Goal: Task Accomplishment & Management: Manage account settings

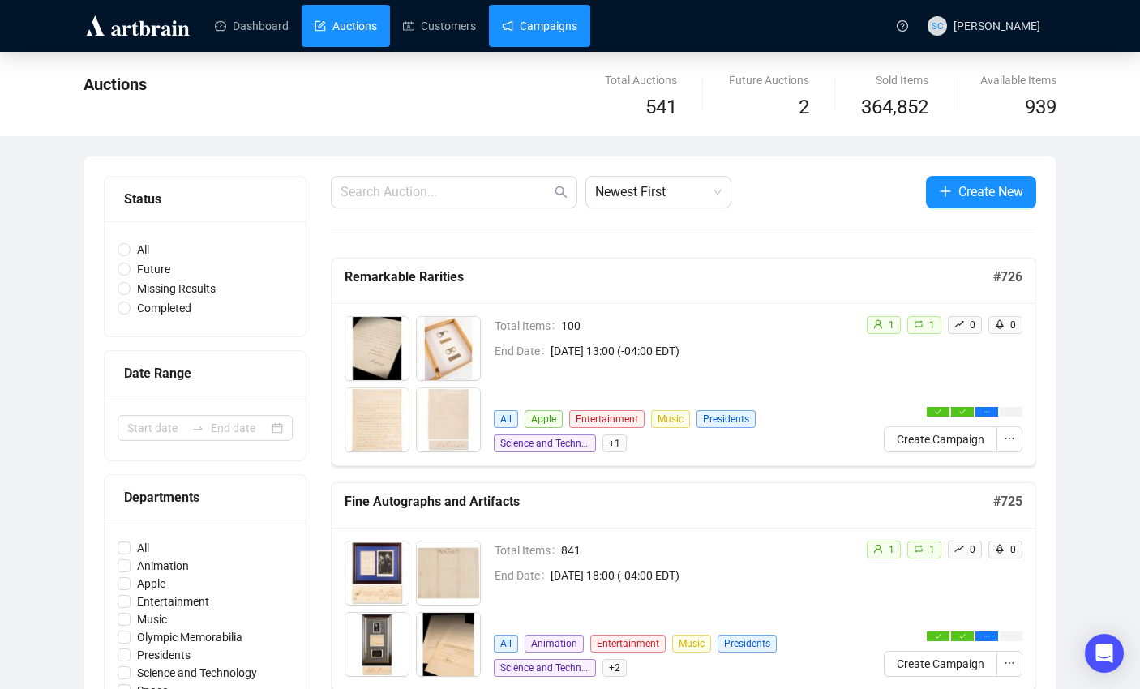
click at [538, 32] on link "Campaigns" at bounding box center [539, 26] width 75 height 42
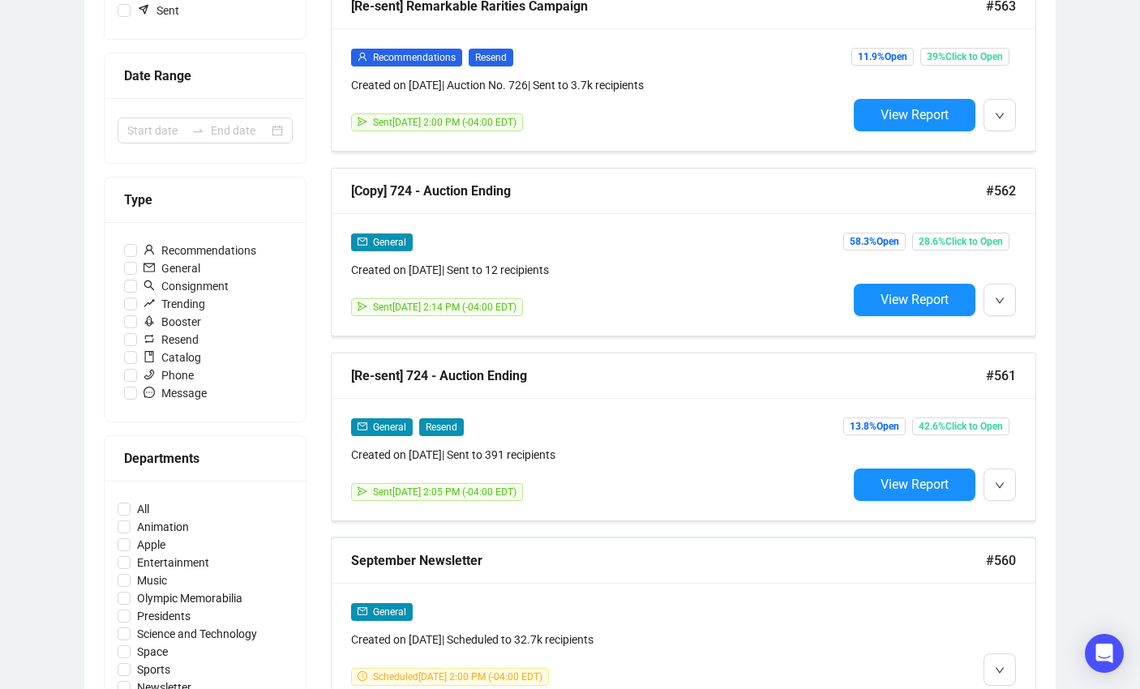
scroll to position [369, 0]
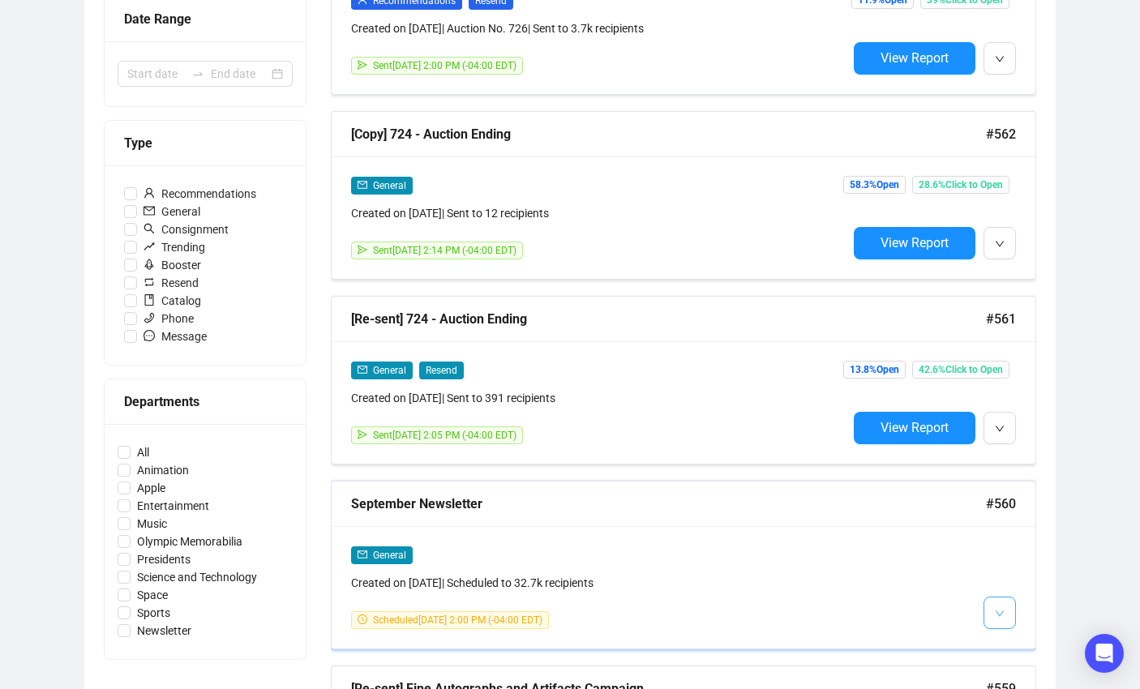
click at [1010, 617] on button "button" at bounding box center [999, 613] width 32 height 32
click at [1023, 517] on span "Edit" at bounding box center [1025, 523] width 19 height 13
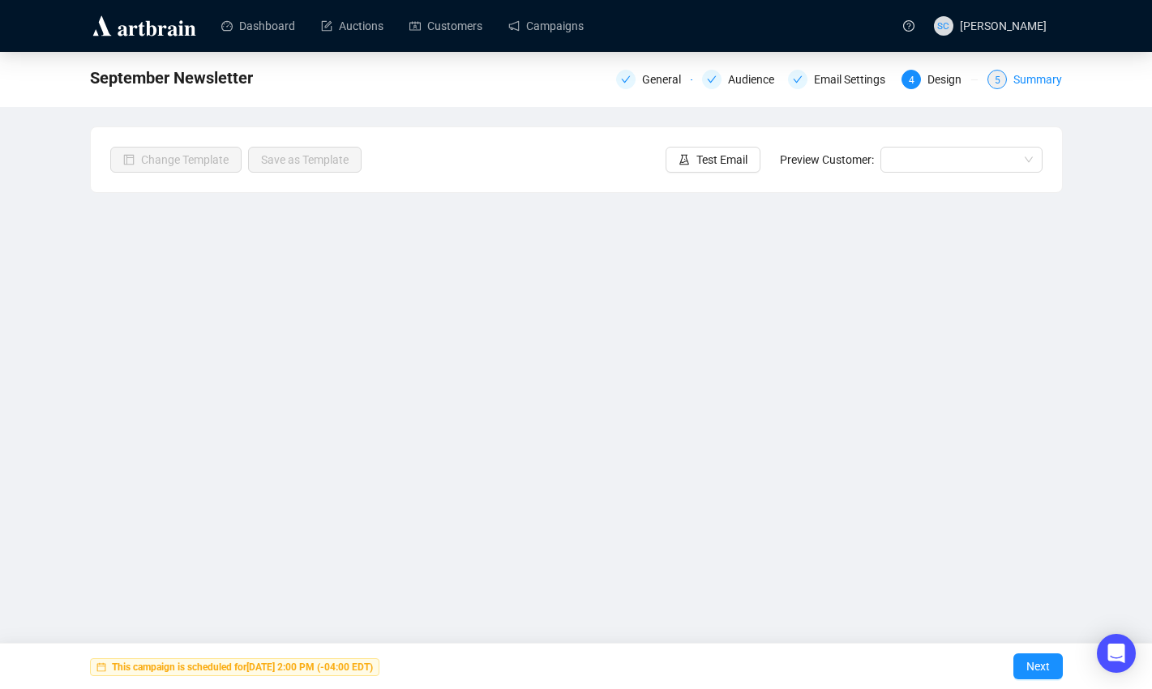
click at [1043, 77] on div "Summary" at bounding box center [1037, 79] width 49 height 19
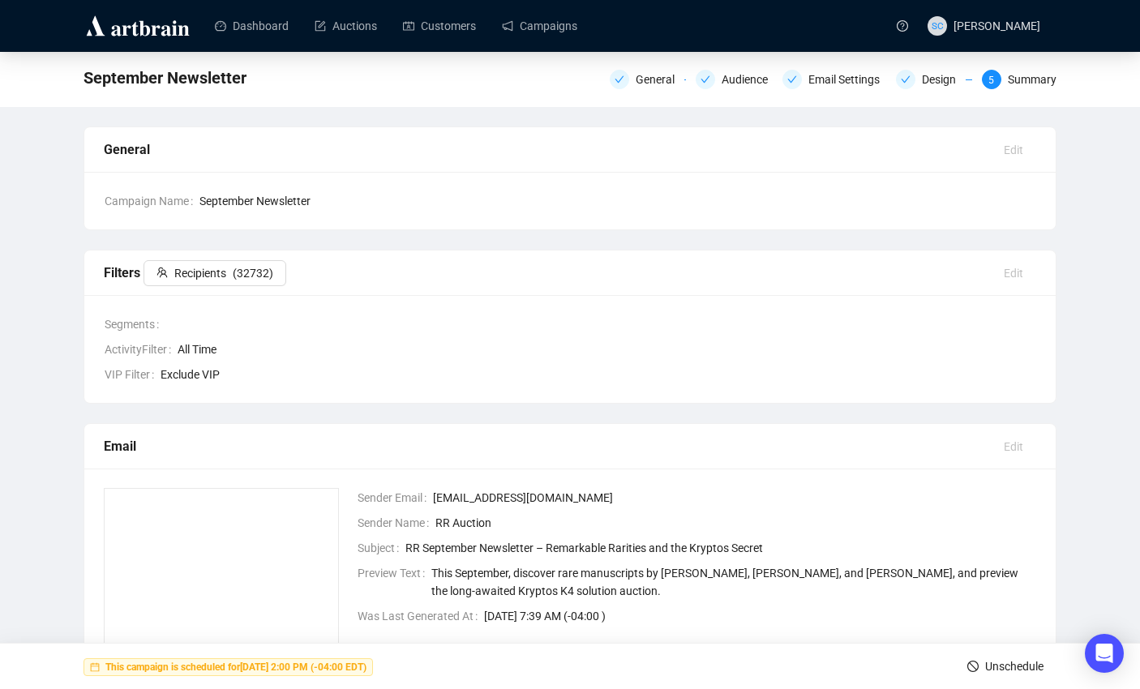
scroll to position [226, 0]
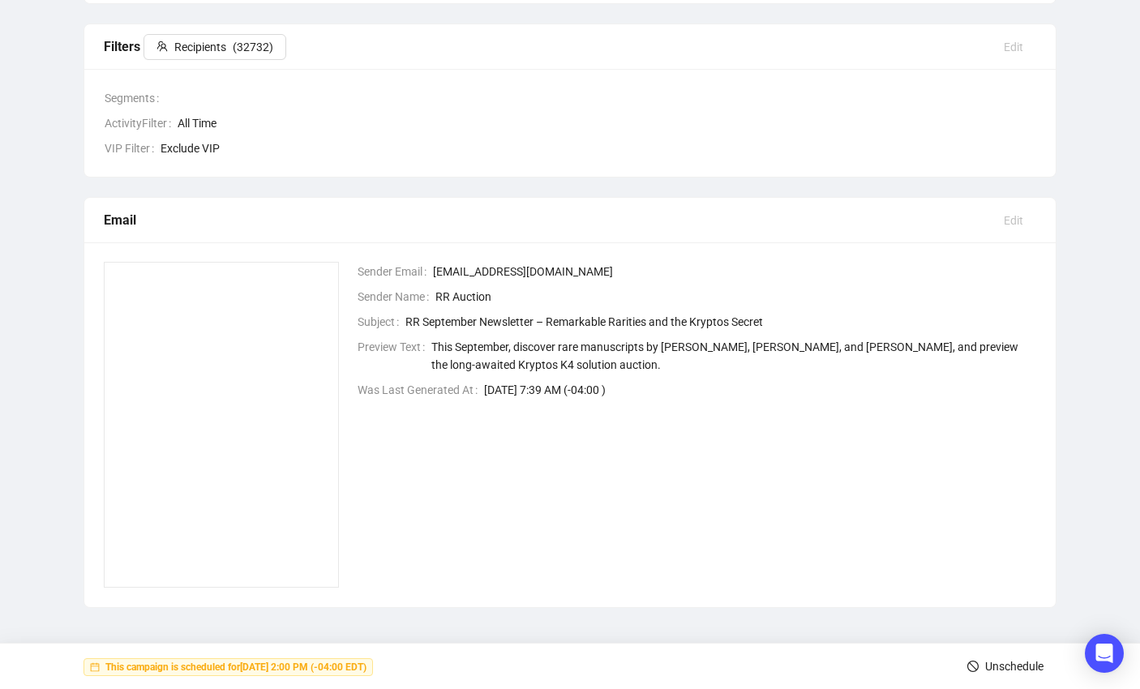
click at [985, 667] on span "Unschedule" at bounding box center [1014, 666] width 58 height 45
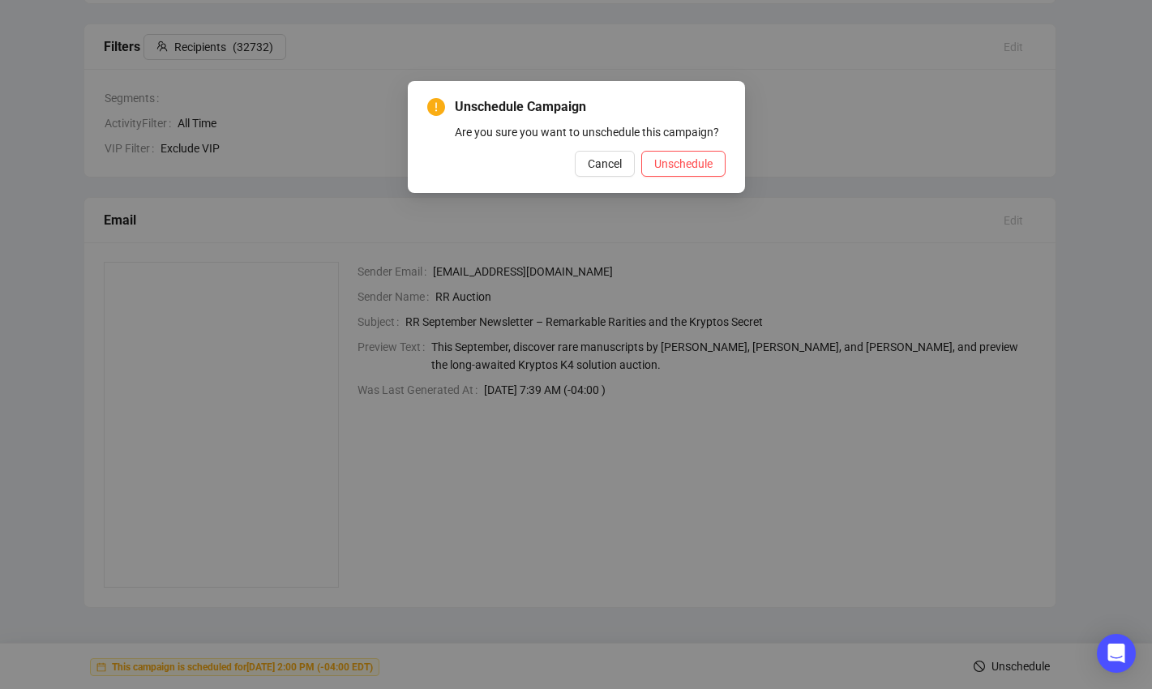
click at [703, 193] on div "Unschedule Campaign Are you sure you want to unschedule this campaign? Cancel U…" at bounding box center [576, 137] width 337 height 112
click at [707, 173] on span "Unschedule" at bounding box center [683, 164] width 58 height 18
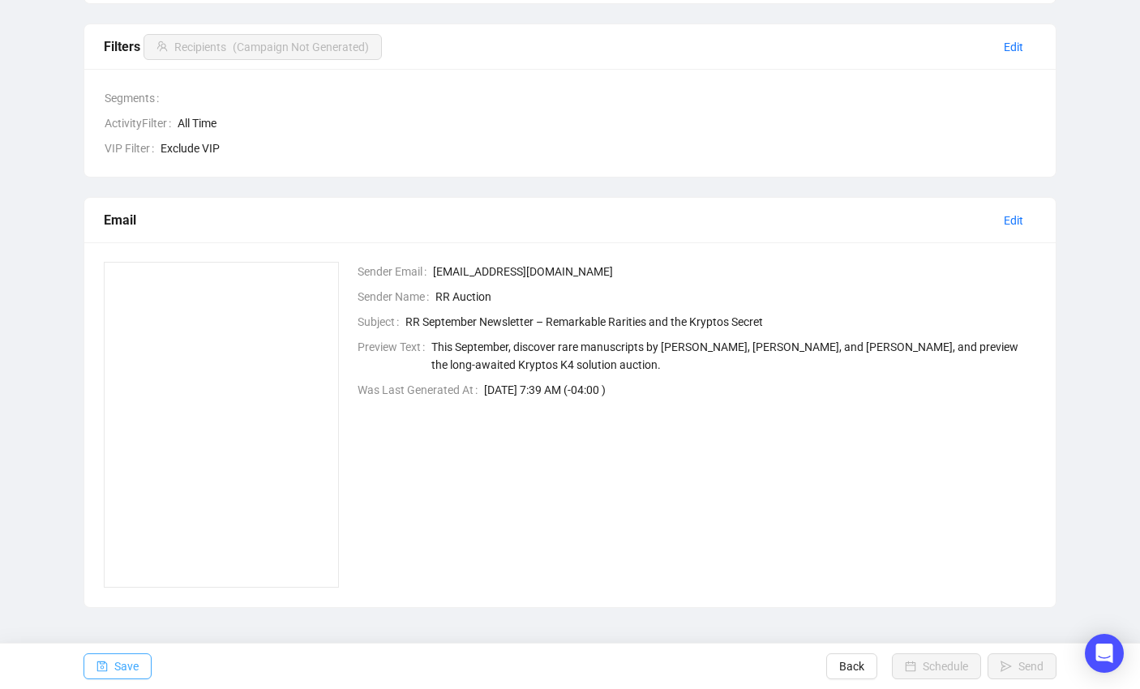
click at [120, 660] on span "Save" at bounding box center [126, 666] width 24 height 45
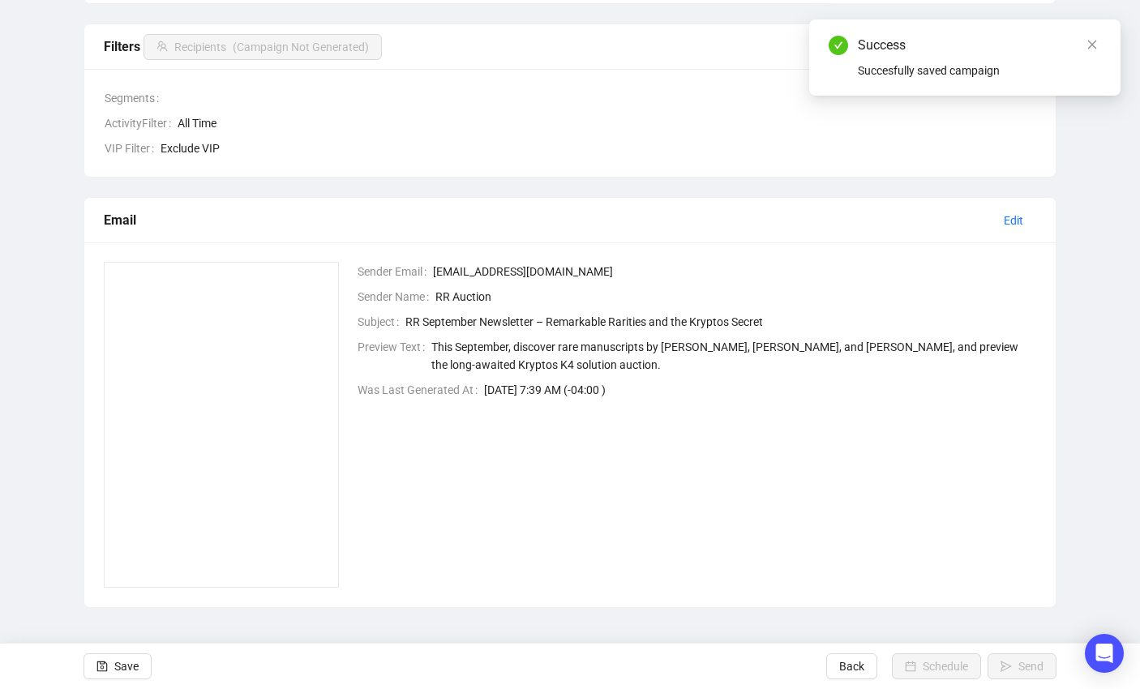
scroll to position [0, 0]
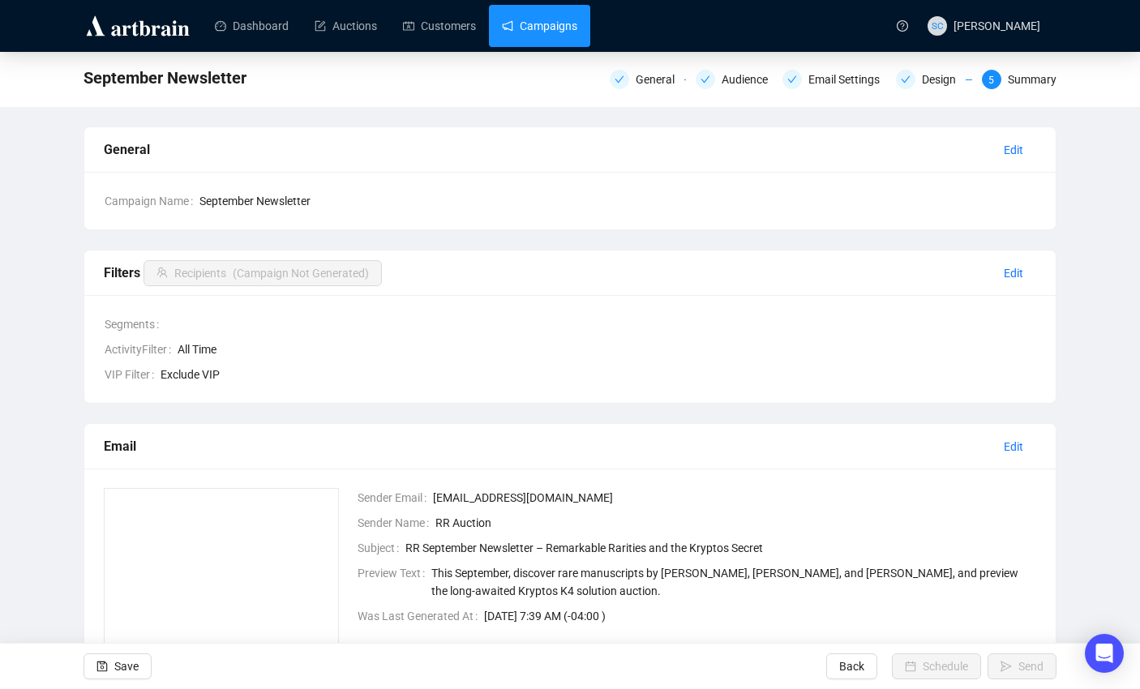
click at [577, 20] on link "Campaigns" at bounding box center [539, 26] width 75 height 42
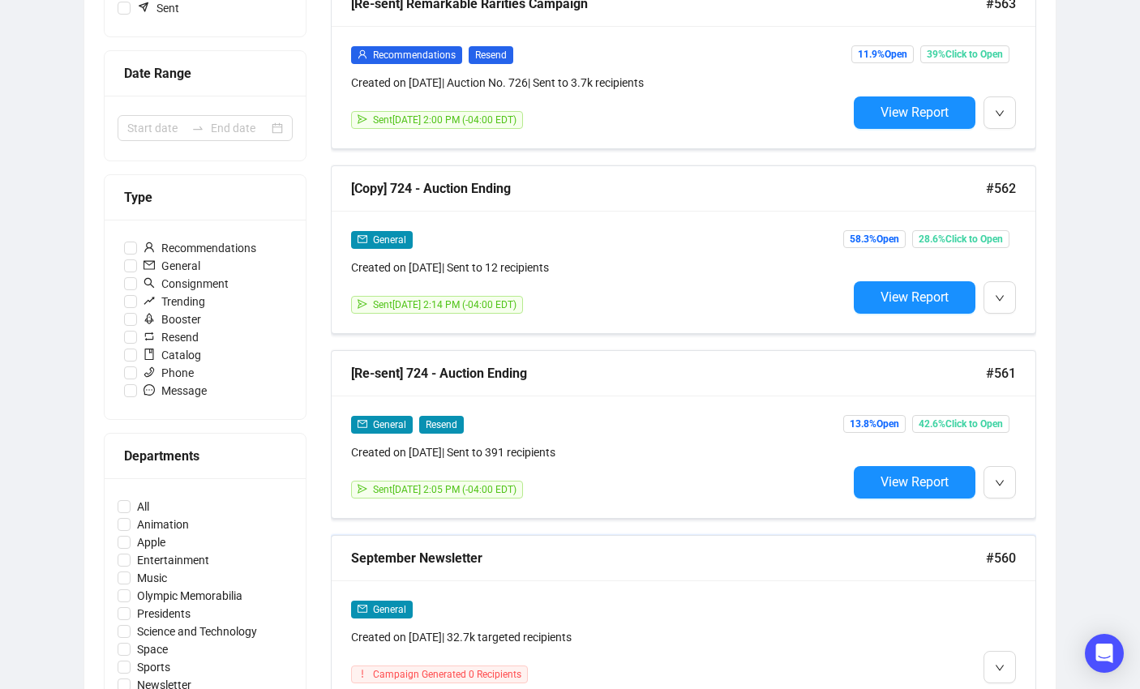
scroll to position [495, 0]
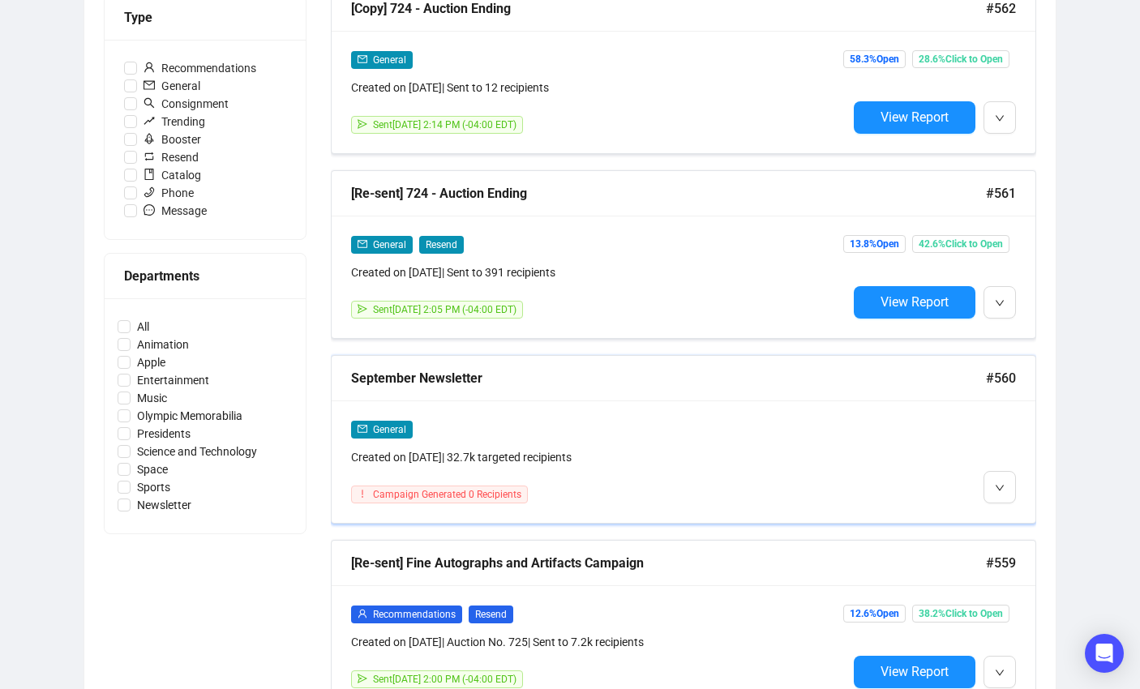
click at [741, 412] on div "General Created on [DATE] | 32.7k targeted recipients Campaign Generated 0 Reci…" at bounding box center [684, 462] width 704 height 122
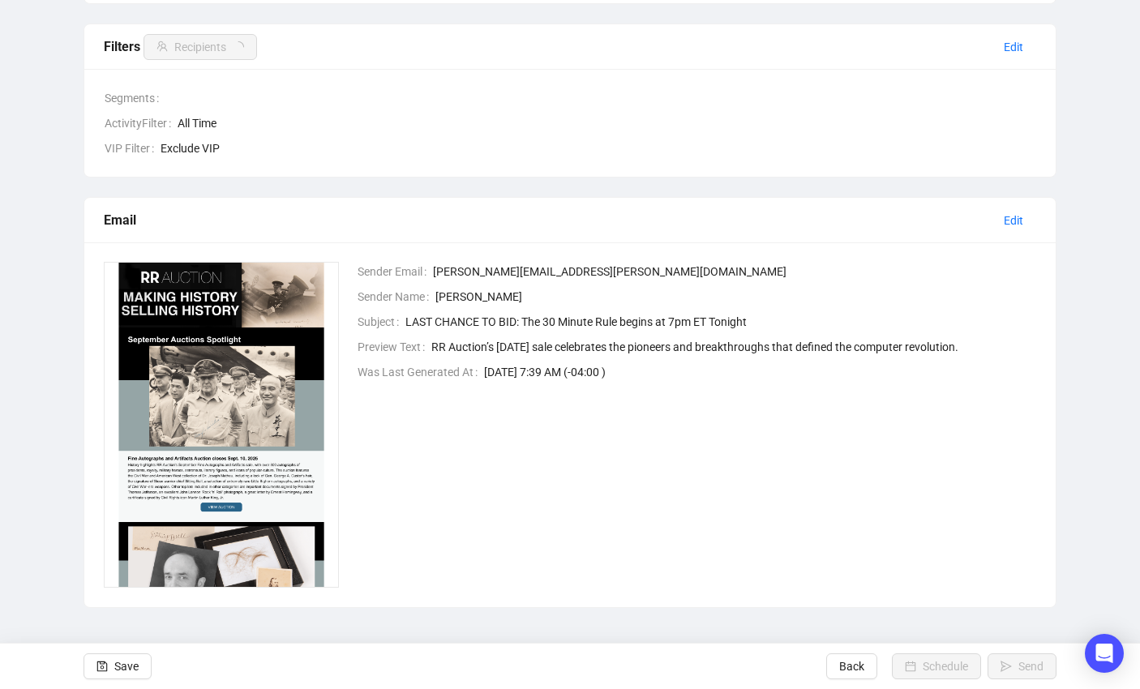
scroll to position [226, 0]
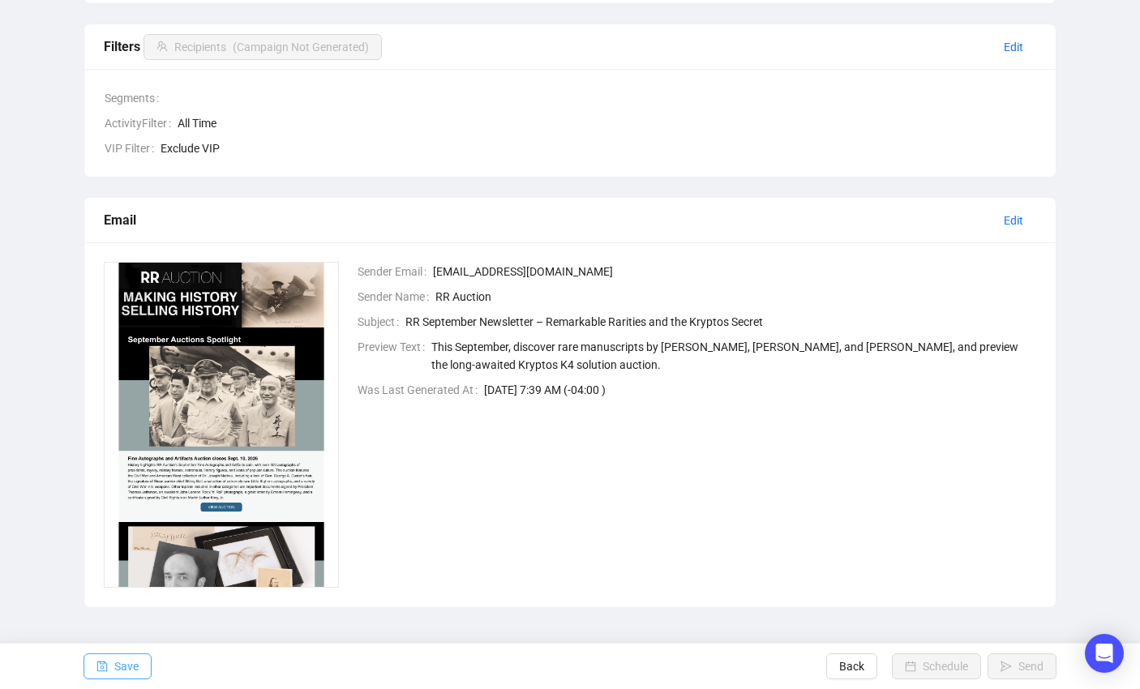
click at [136, 654] on span "Save" at bounding box center [126, 666] width 24 height 45
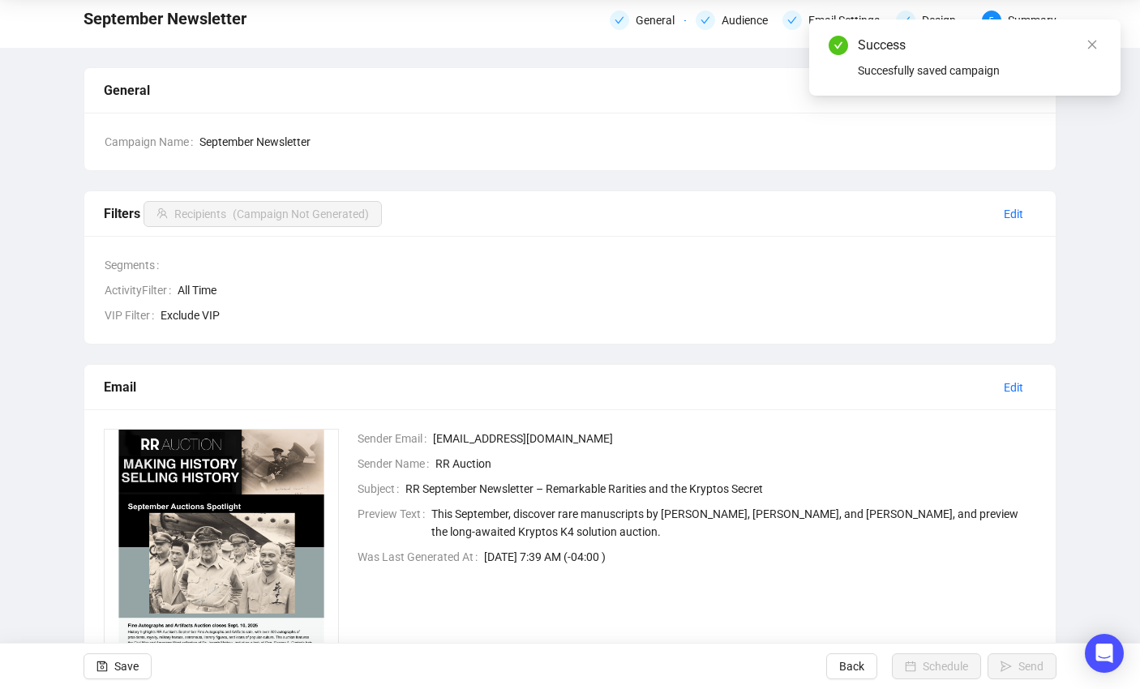
scroll to position [0, 0]
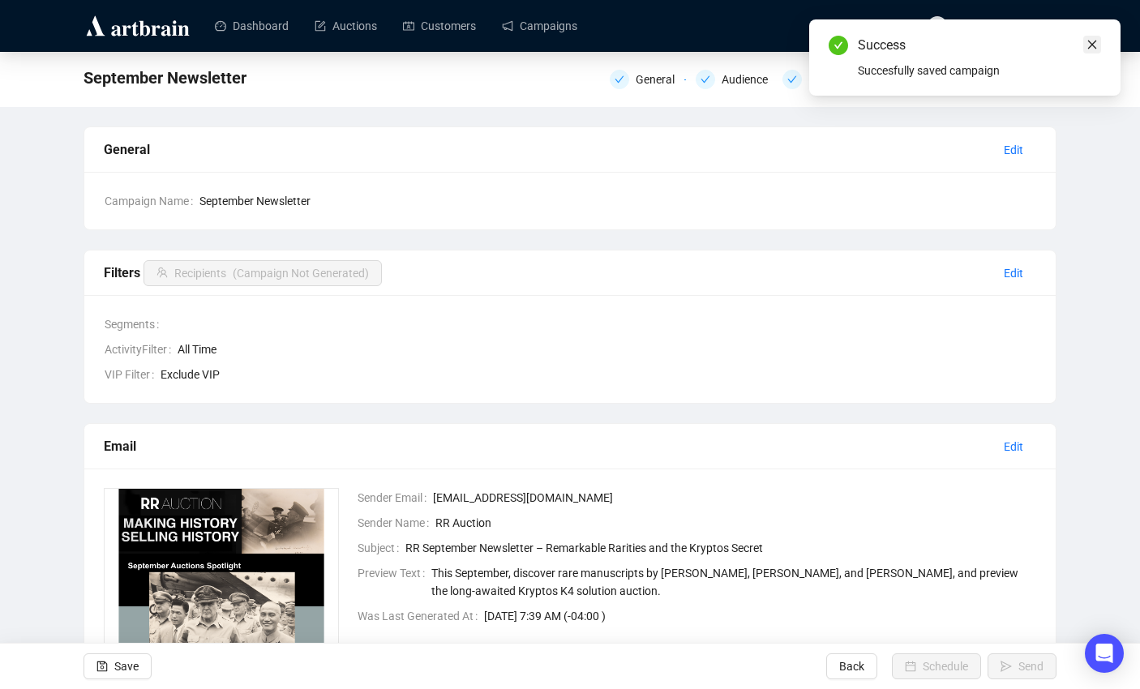
click at [1095, 41] on icon "close" at bounding box center [1092, 45] width 9 height 9
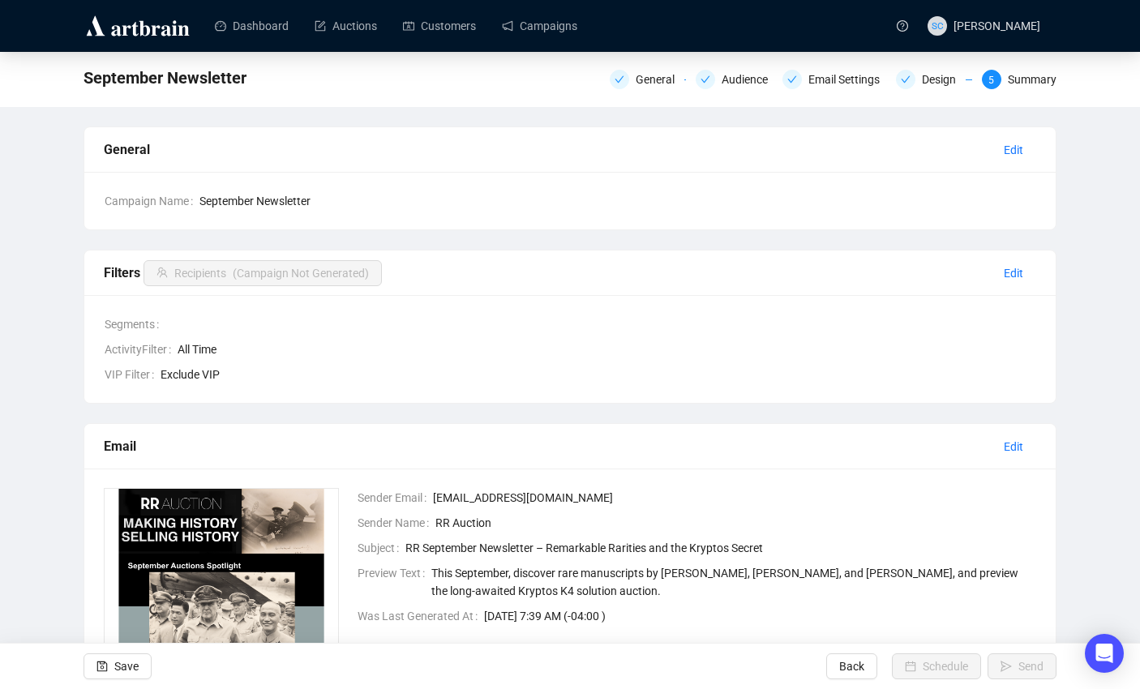
click at [847, 90] on div "General Audience Email Settings Design 5 Summary" at bounding box center [833, 78] width 447 height 26
click at [851, 75] on div "Email Settings" at bounding box center [848, 79] width 81 height 19
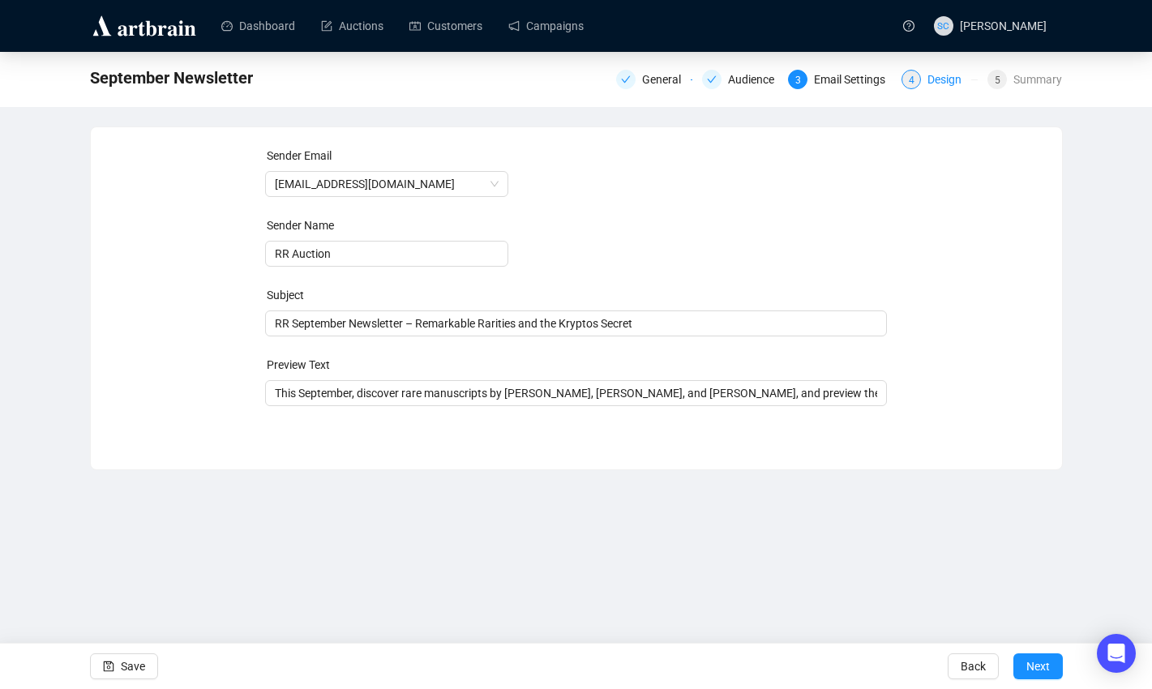
click at [930, 71] on div "Design" at bounding box center [949, 79] width 44 height 19
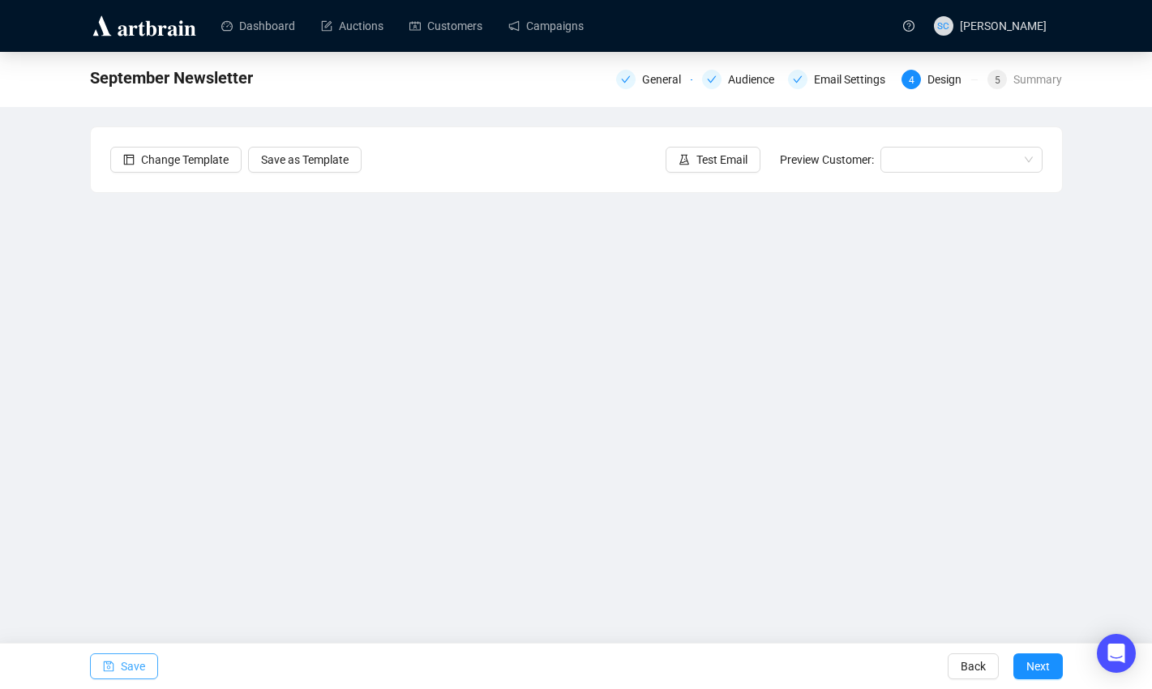
click at [122, 670] on span "Save" at bounding box center [133, 666] width 24 height 45
click at [121, 668] on span "Save" at bounding box center [133, 666] width 24 height 45
click at [1051, 660] on button "Next" at bounding box center [1037, 666] width 49 height 26
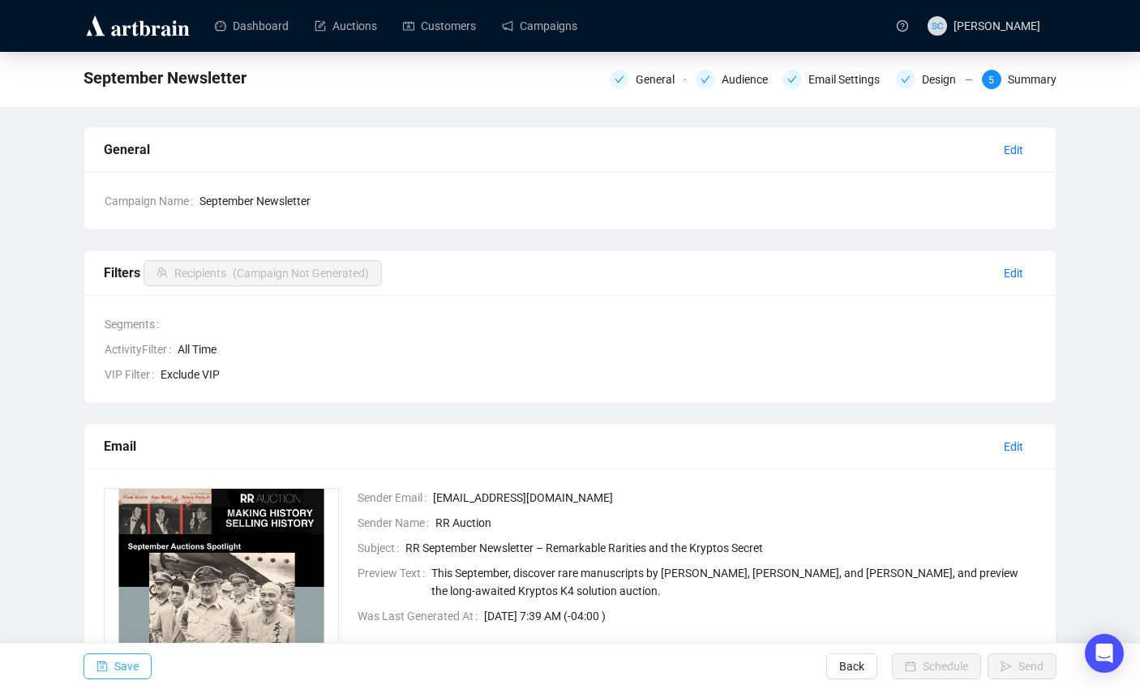
click at [98, 669] on icon "save" at bounding box center [101, 666] width 11 height 11
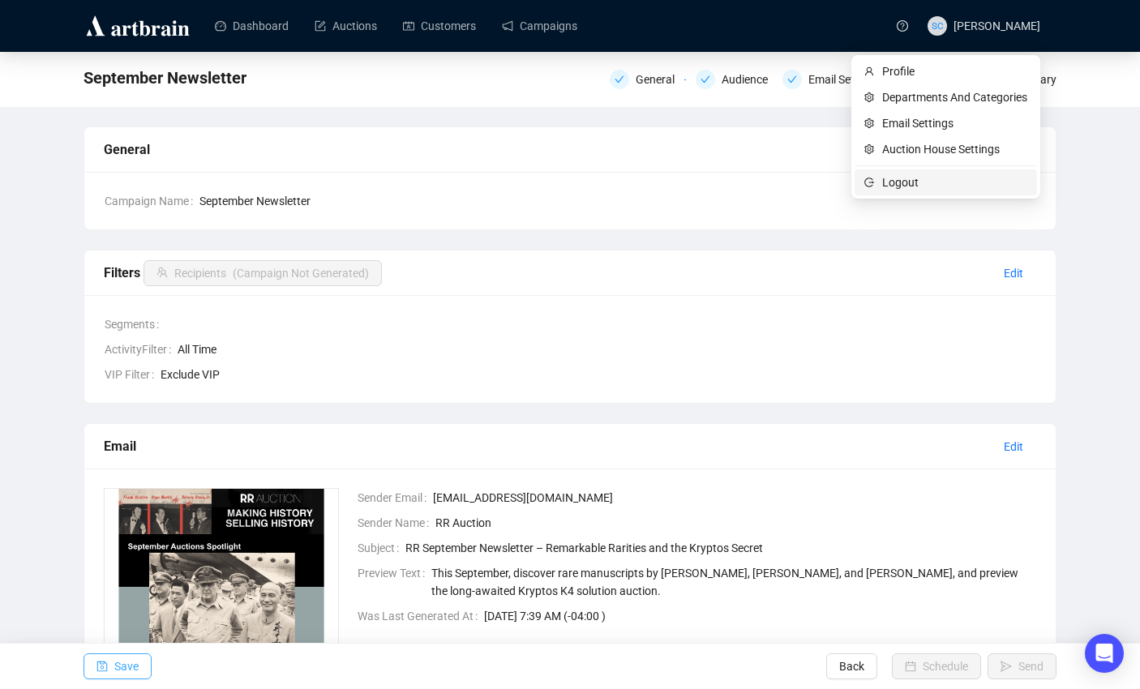
click at [966, 178] on span "Logout" at bounding box center [954, 182] width 145 height 18
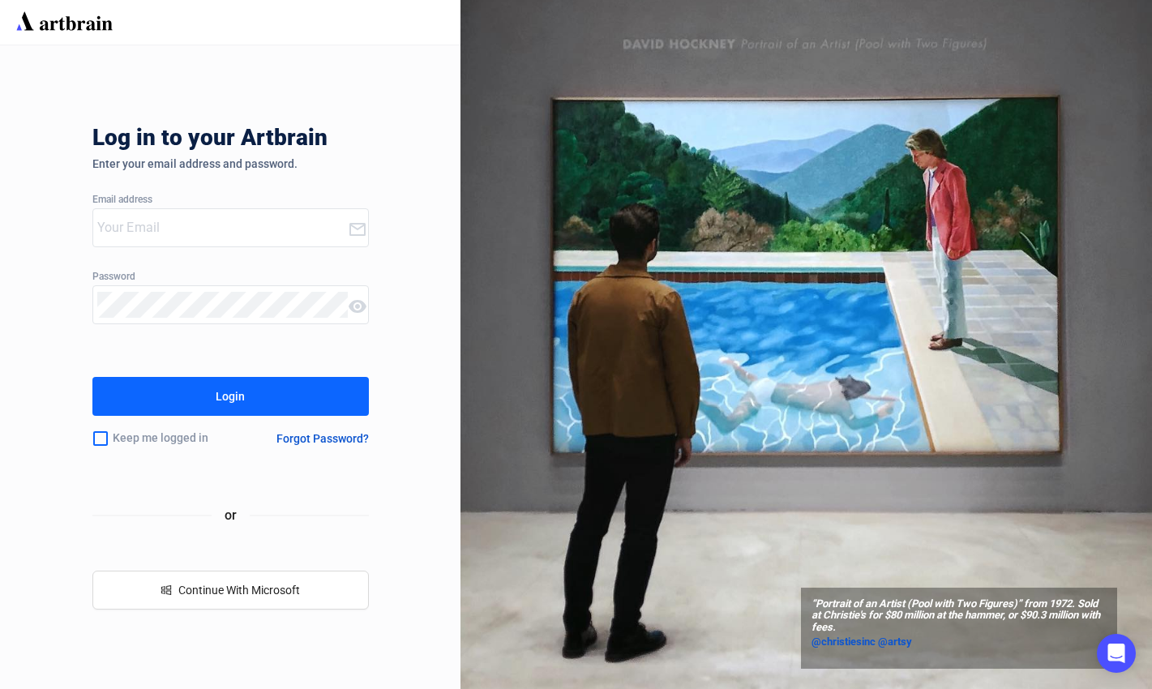
type input "[EMAIL_ADDRESS][DOMAIN_NAME]"
click at [246, 396] on button "Login" at bounding box center [230, 396] width 276 height 39
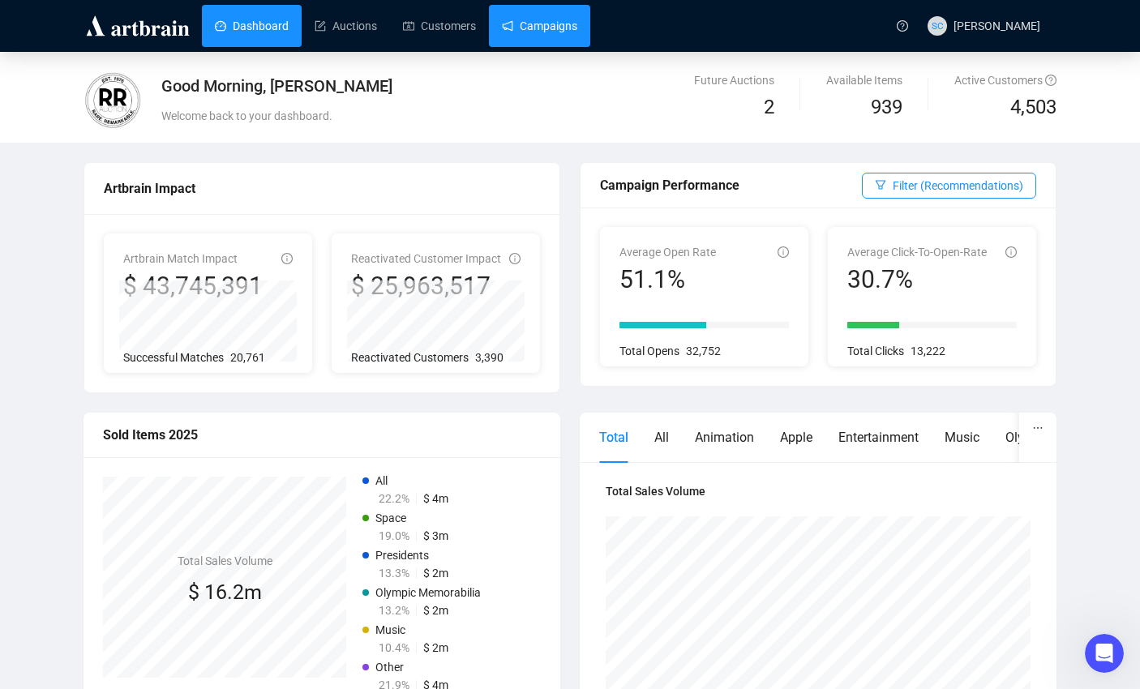
click at [559, 20] on link "Campaigns" at bounding box center [539, 26] width 75 height 42
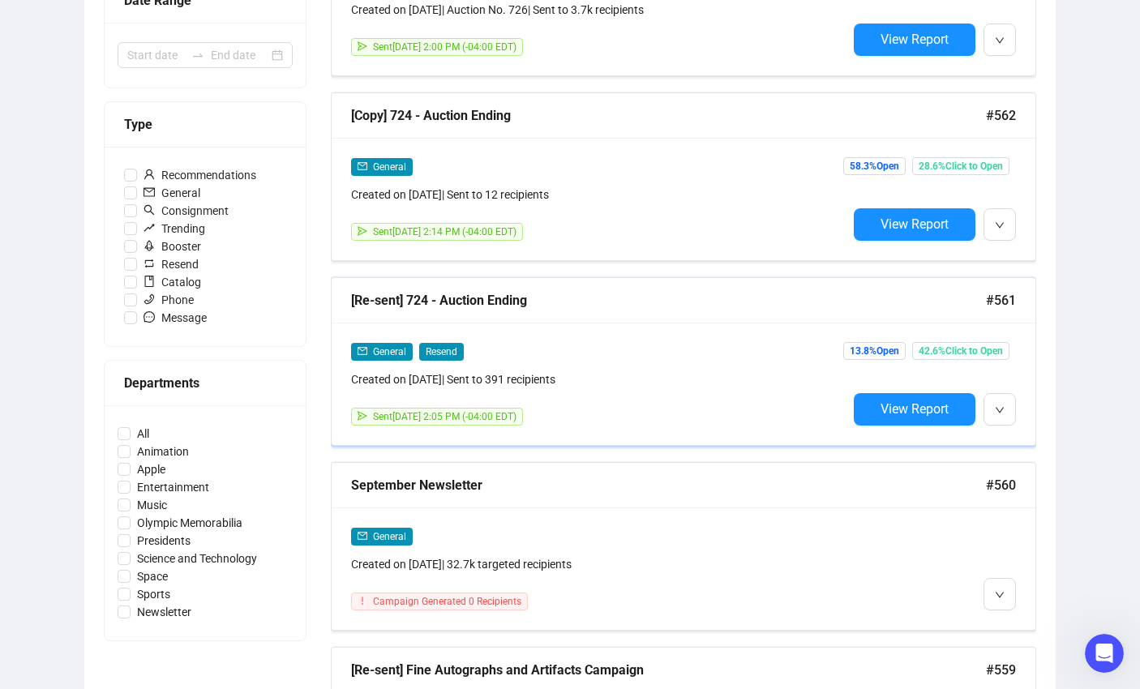
scroll to position [413, 0]
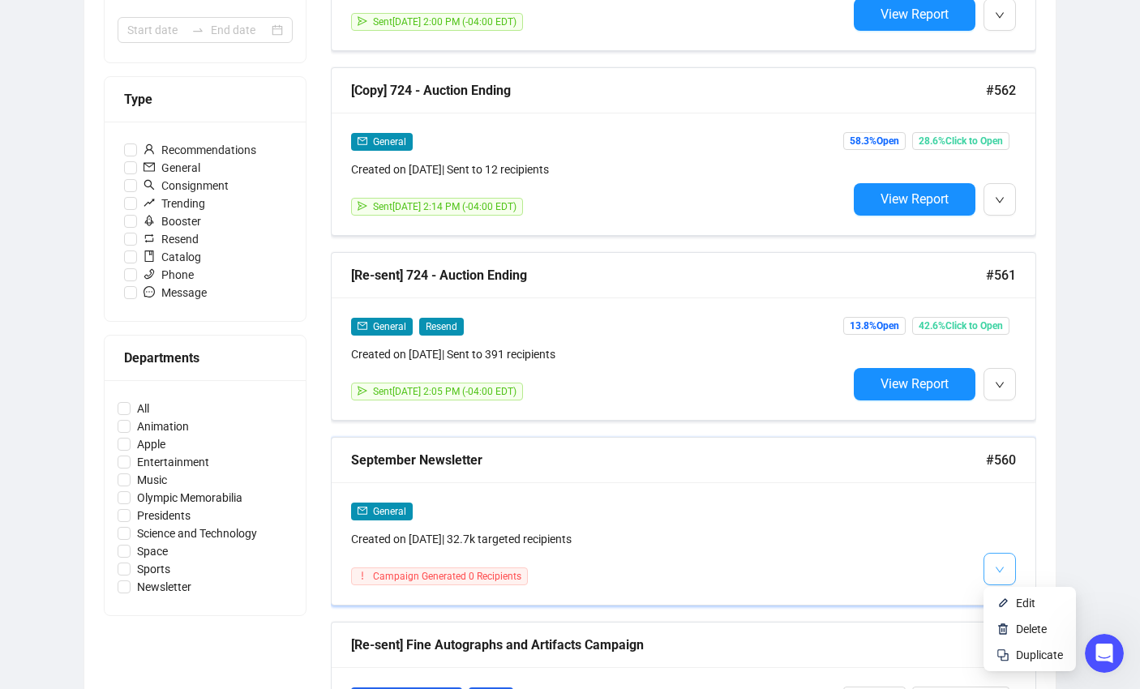
click at [989, 558] on button "button" at bounding box center [999, 569] width 32 height 32
click at [996, 555] on button "button" at bounding box center [999, 569] width 32 height 32
click at [1008, 594] on li "Edit" at bounding box center [1030, 603] width 86 height 26
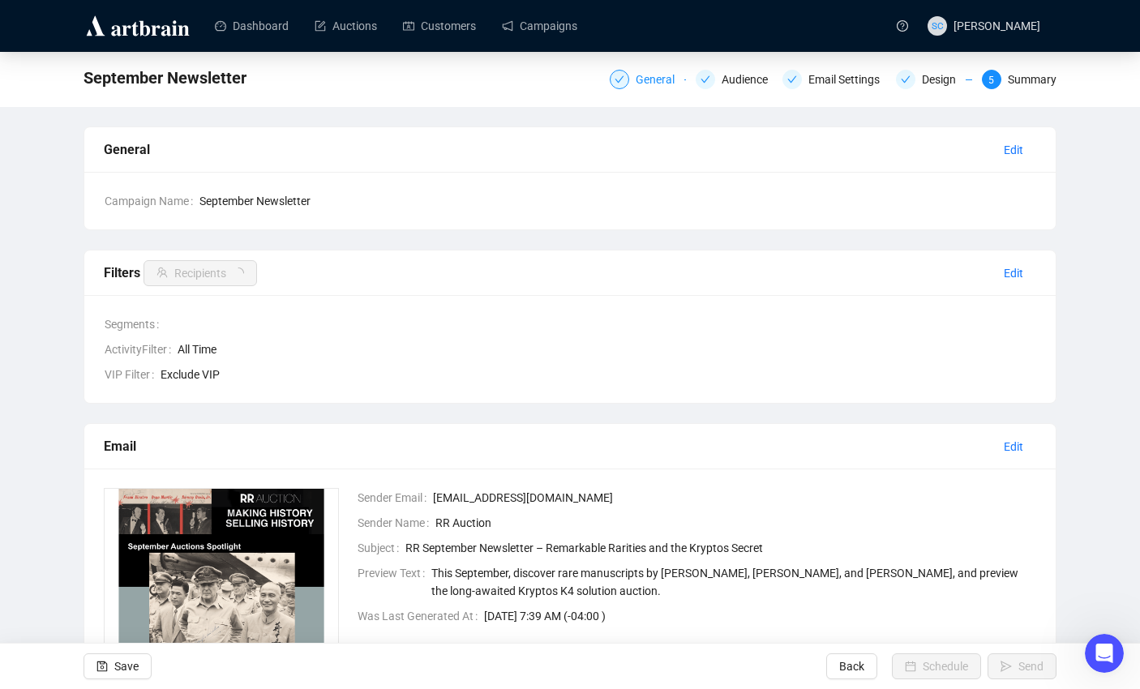
click at [653, 74] on div "General" at bounding box center [660, 79] width 49 height 19
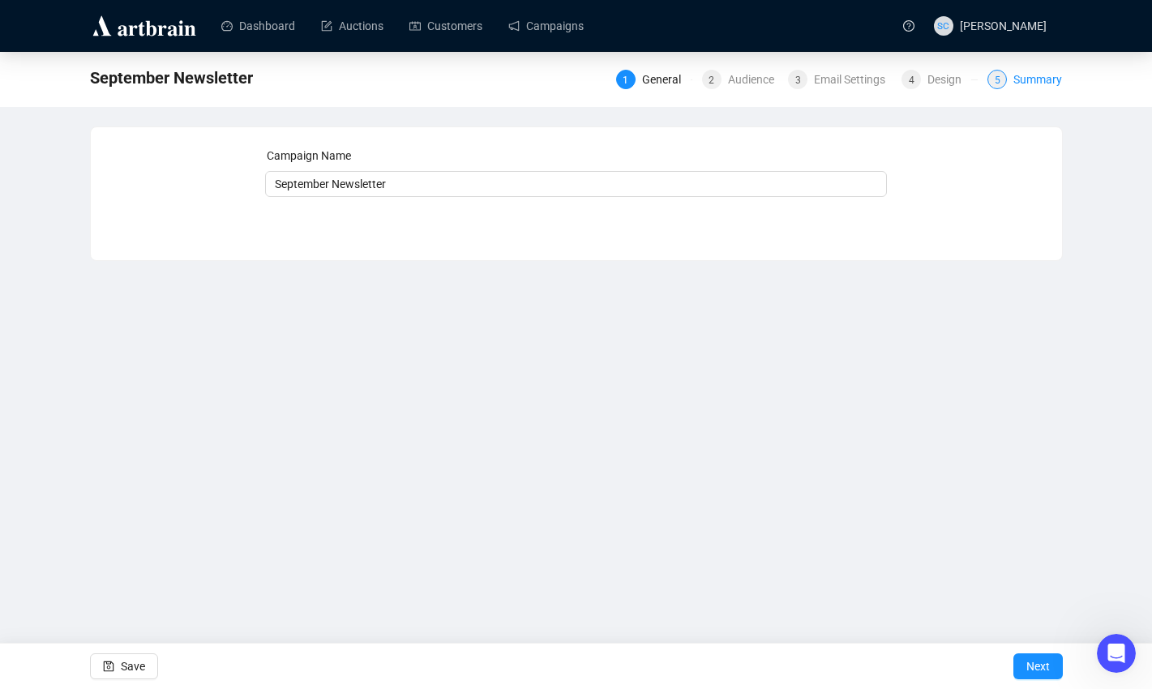
click at [1056, 77] on div "Summary" at bounding box center [1037, 79] width 49 height 19
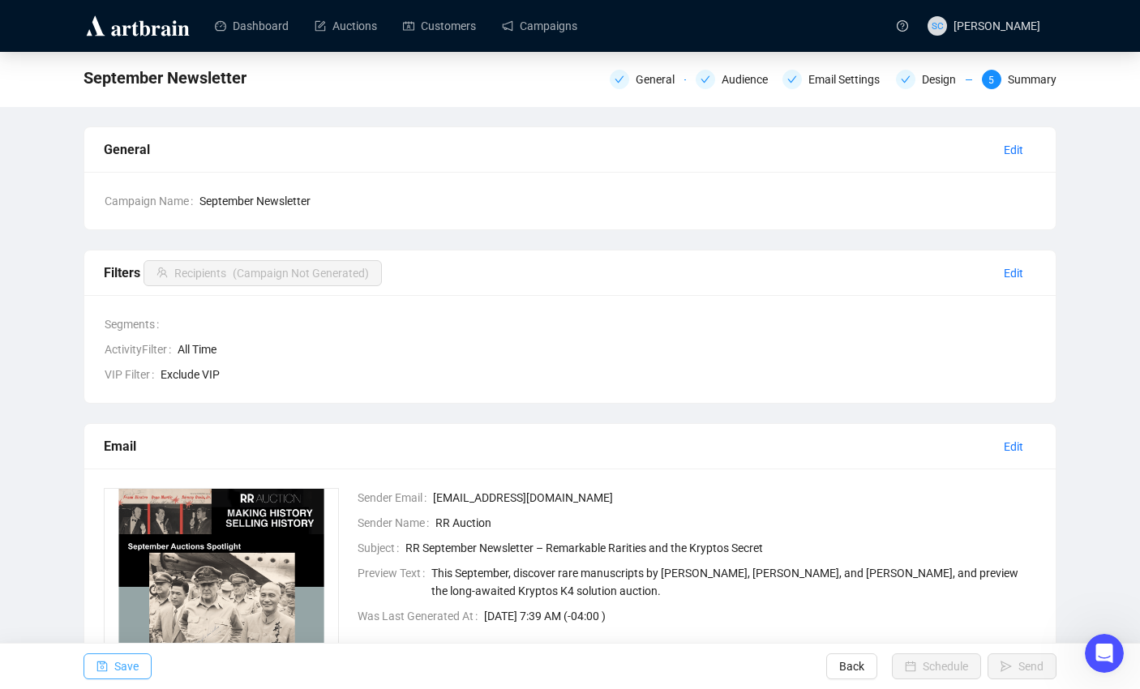
click at [114, 672] on button "Save" at bounding box center [118, 666] width 68 height 26
click at [639, 78] on div "General" at bounding box center [660, 79] width 49 height 19
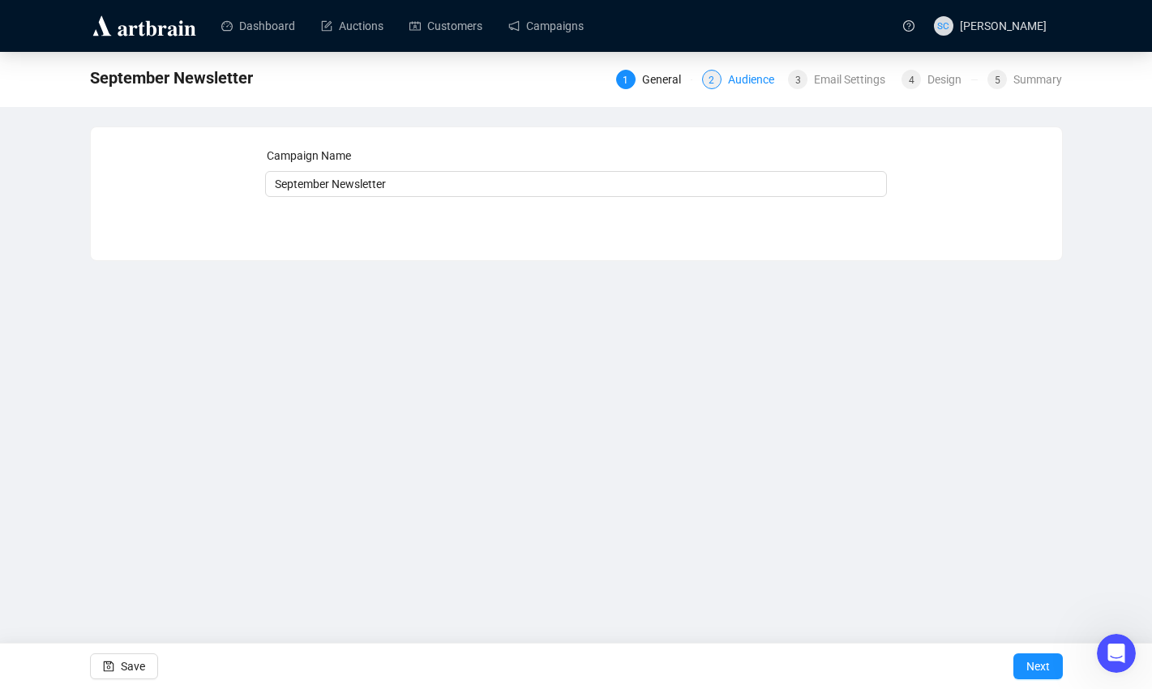
click at [730, 83] on div "Audience" at bounding box center [756, 79] width 56 height 19
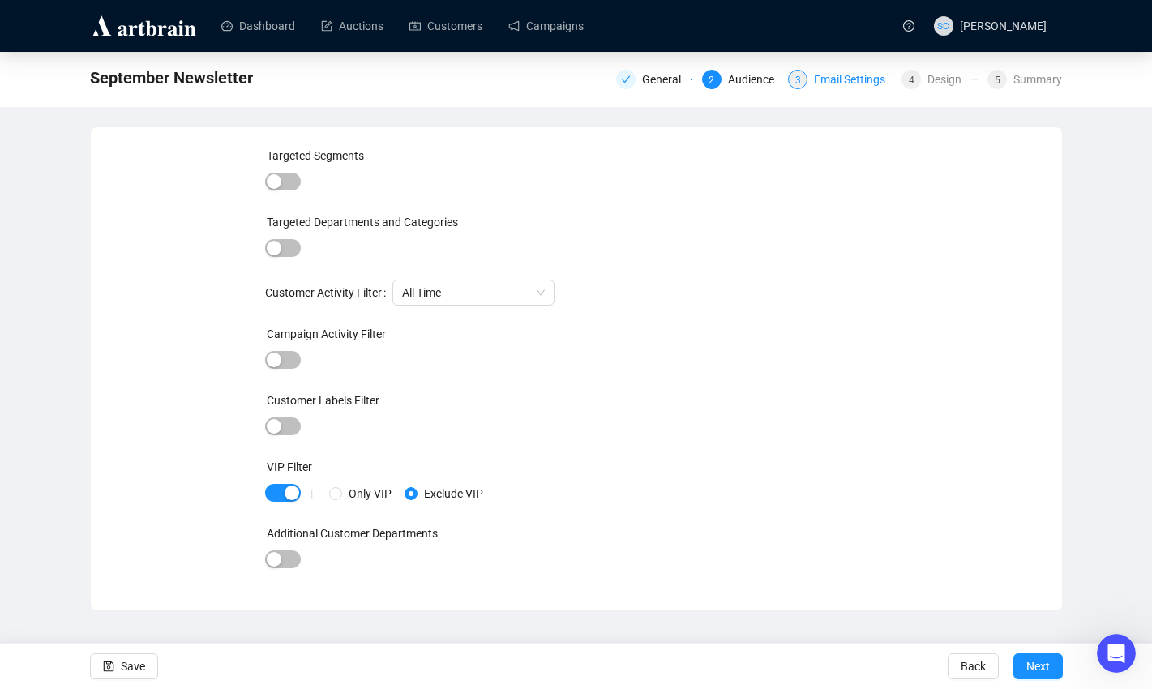
click at [853, 74] on div "Email Settings" at bounding box center [854, 79] width 81 height 19
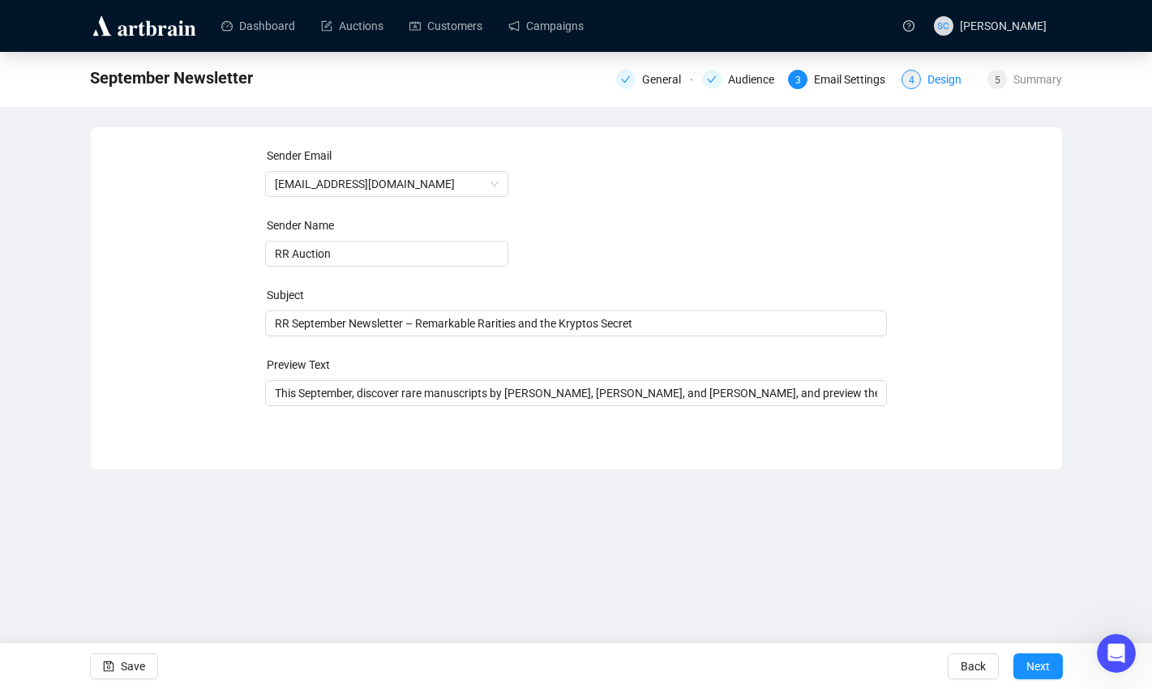
click at [939, 71] on div "Design" at bounding box center [949, 79] width 44 height 19
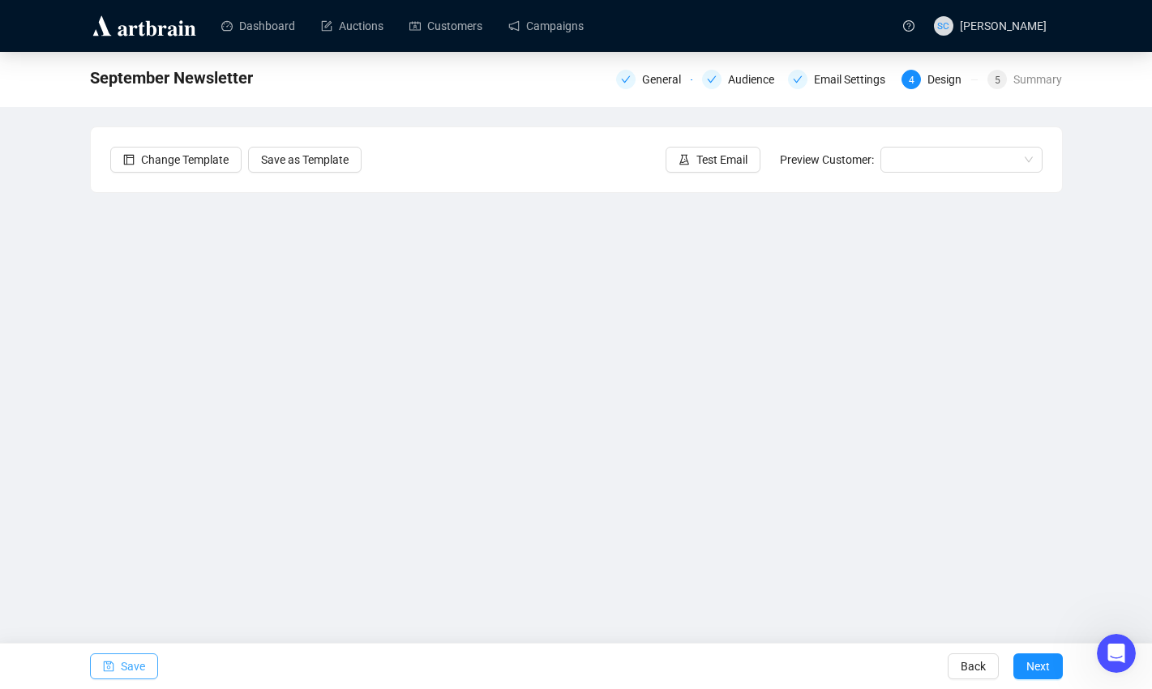
click at [136, 675] on span "Save" at bounding box center [133, 666] width 24 height 45
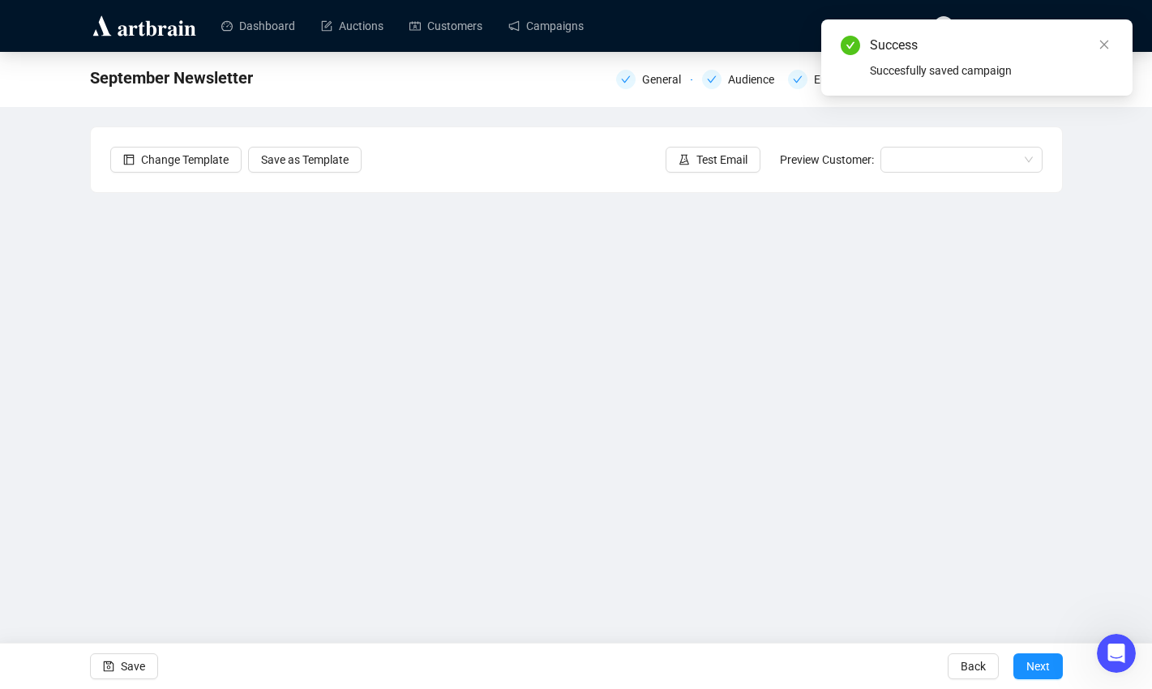
click at [1045, 77] on div "Succesfully saved campaign" at bounding box center [991, 71] width 243 height 18
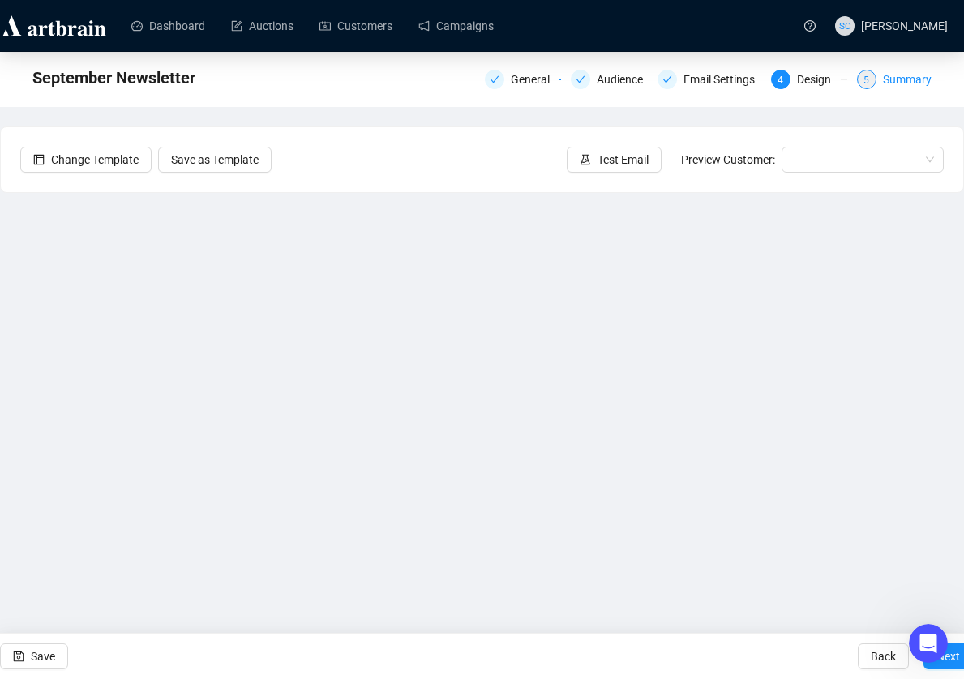
click at [896, 81] on div "Summary" at bounding box center [907, 79] width 49 height 19
click at [918, 83] on div "Summary" at bounding box center [907, 79] width 49 height 19
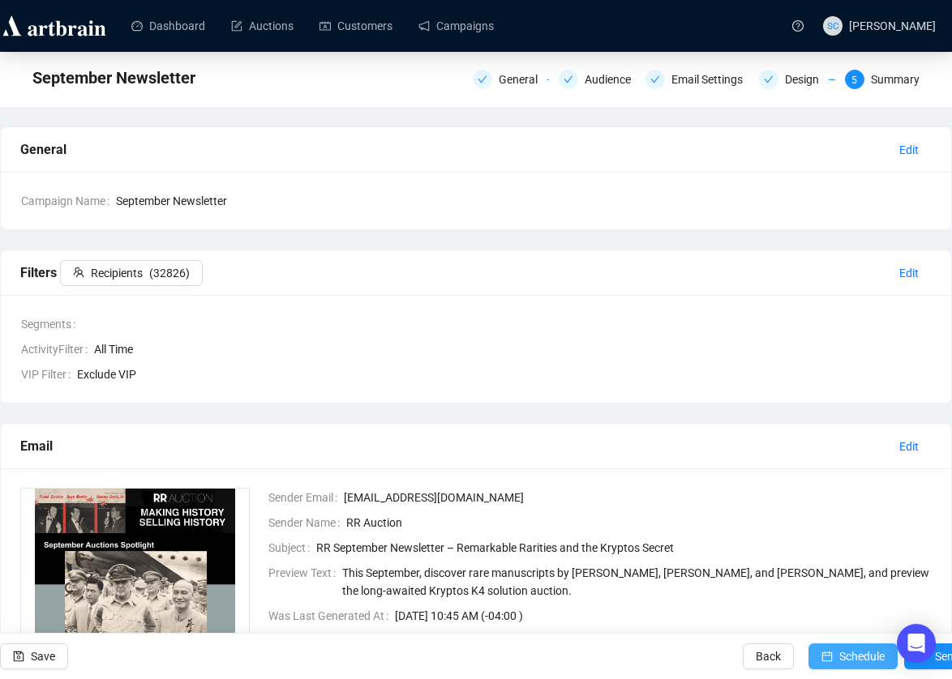
click at [839, 649] on span "Schedule" at bounding box center [861, 656] width 45 height 45
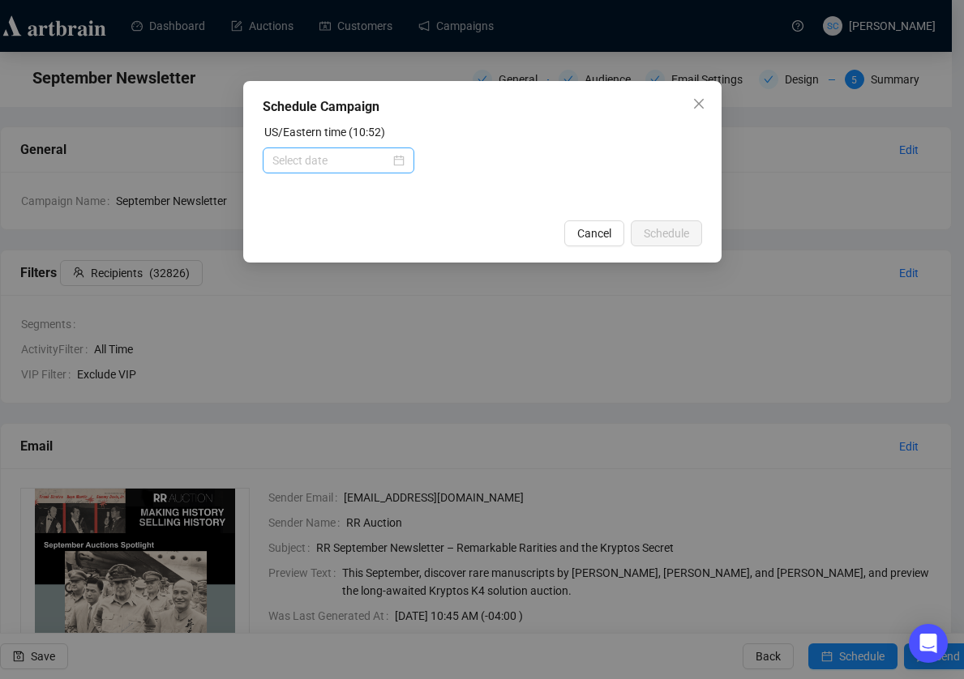
click at [271, 156] on div at bounding box center [339, 161] width 152 height 26
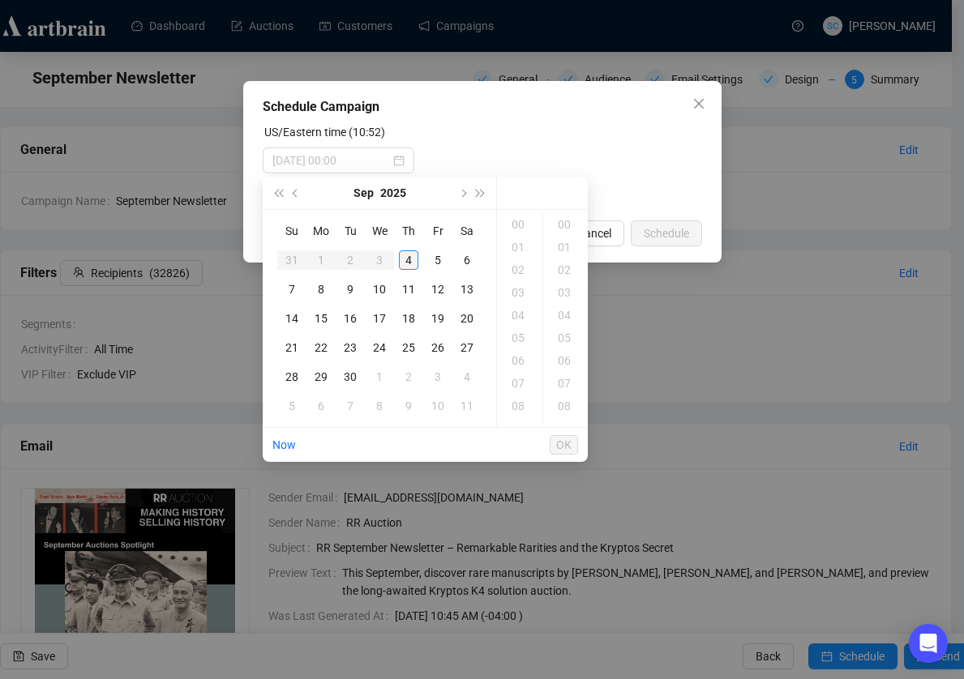
click at [412, 255] on div "4" at bounding box center [408, 260] width 19 height 19
click at [509, 284] on div "14" at bounding box center [519, 292] width 39 height 23
click at [563, 219] on div "00" at bounding box center [565, 224] width 39 height 23
type input "2025-09-04 14:00"
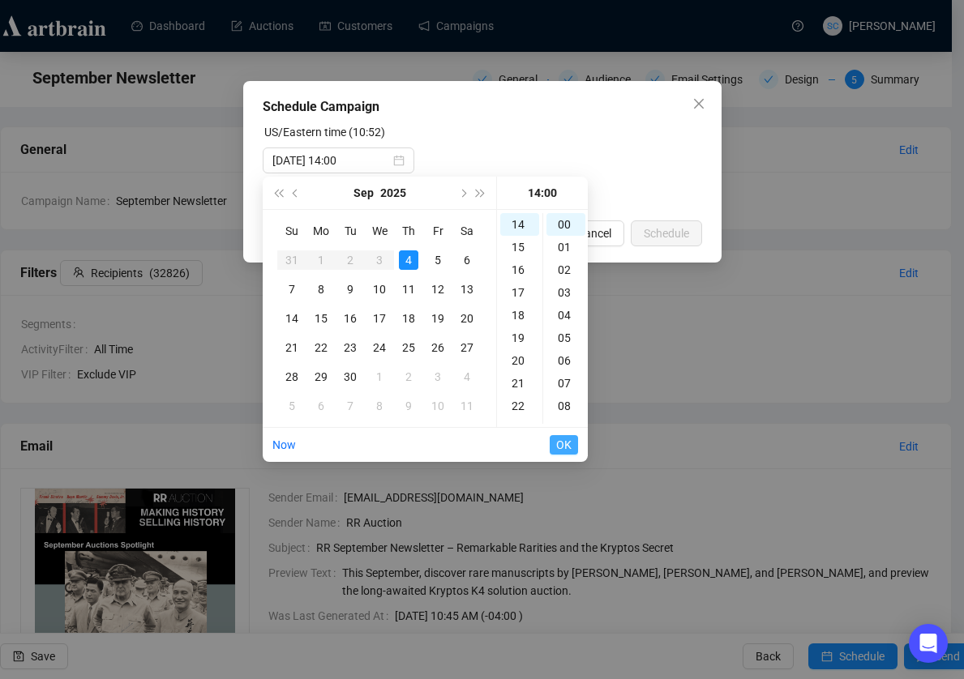
click at [559, 440] on span "OK" at bounding box center [563, 445] width 15 height 31
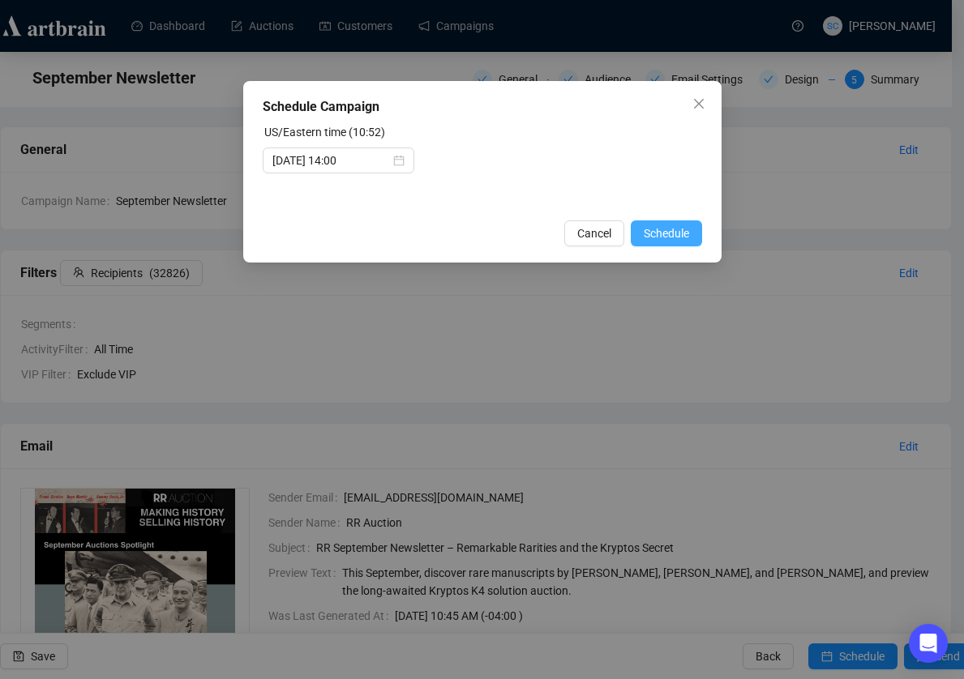
click at [688, 229] on span "Schedule" at bounding box center [666, 234] width 45 height 18
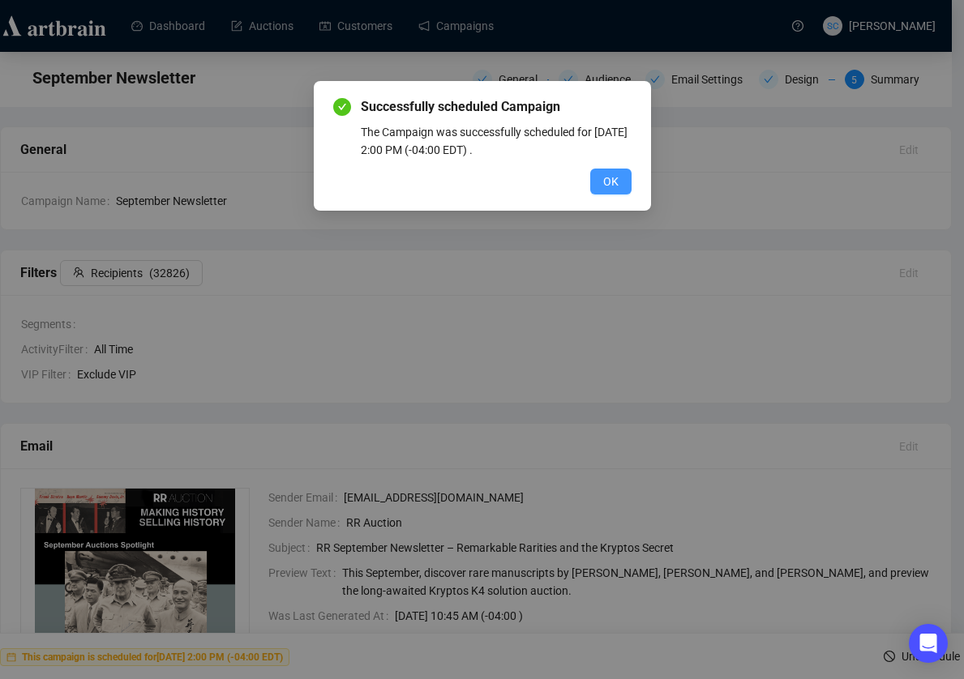
click at [610, 182] on span "OK" at bounding box center [610, 182] width 15 height 18
